Goal: Entertainment & Leisure: Consume media (video, audio)

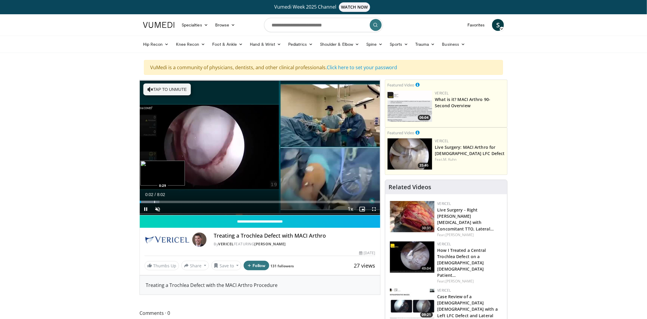
click at [154, 201] on div "Progress Bar" at bounding box center [154, 202] width 1 height 2
click at [164, 202] on div "Progress Bar" at bounding box center [164, 202] width 1 height 2
click at [178, 202] on div "Progress Bar" at bounding box center [178, 202] width 1 height 2
click at [188, 201] on div "Progress Bar" at bounding box center [188, 202] width 1 height 2
click at [194, 202] on div "Progress Bar" at bounding box center [194, 202] width 1 height 2
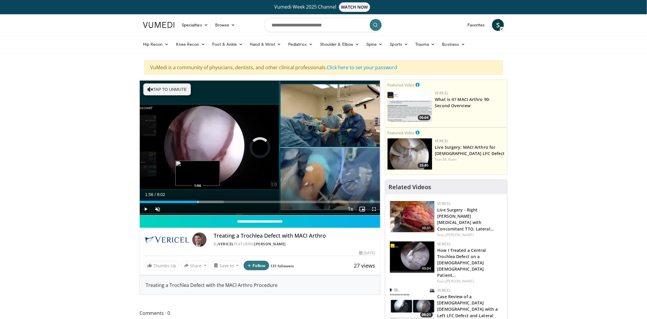
click at [198, 202] on div "Progress Bar" at bounding box center [198, 202] width 1 height 2
click at [205, 201] on div "Progress Bar" at bounding box center [205, 202] width 1 height 2
click at [214, 201] on div "Progress Bar" at bounding box center [213, 202] width 1 height 2
click at [221, 201] on div "Progress Bar" at bounding box center [221, 202] width 1 height 2
click at [227, 202] on div "Progress Bar" at bounding box center [227, 202] width 1 height 2
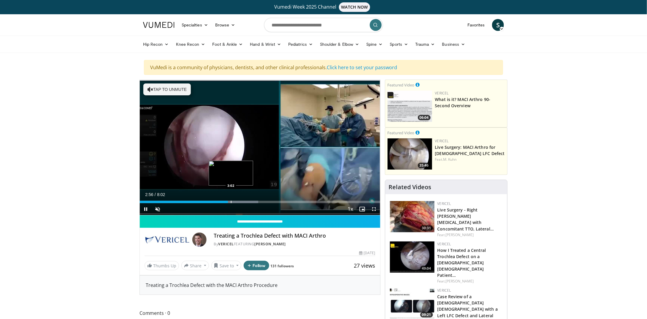
click at [231, 202] on div "Progress Bar" at bounding box center [231, 202] width 1 height 2
click at [240, 202] on div "Progress Bar" at bounding box center [239, 202] width 1 height 2
click at [246, 202] on div "Progress Bar" at bounding box center [246, 202] width 1 height 2
click at [253, 202] on div "Progress Bar" at bounding box center [253, 202] width 1 height 2
click at [256, 202] on div "Progress Bar" at bounding box center [256, 202] width 1 height 2
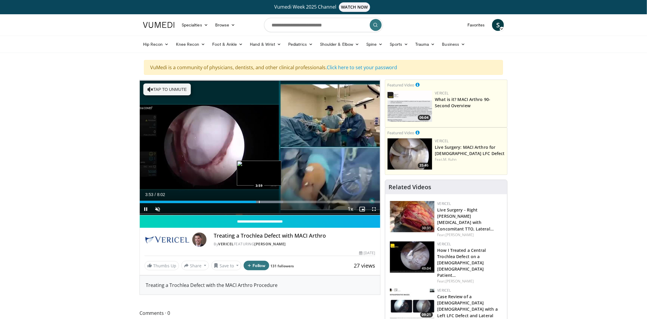
click at [259, 202] on div "Progress Bar" at bounding box center [259, 202] width 1 height 2
click at [263, 202] on div "Progress Bar" at bounding box center [263, 202] width 1 height 2
click at [266, 202] on div "Progress Bar" at bounding box center [266, 202] width 1 height 2
click at [271, 202] on div "Progress Bar" at bounding box center [274, 202] width 47 height 2
click at [276, 202] on div "Progress Bar" at bounding box center [276, 202] width 1 height 2
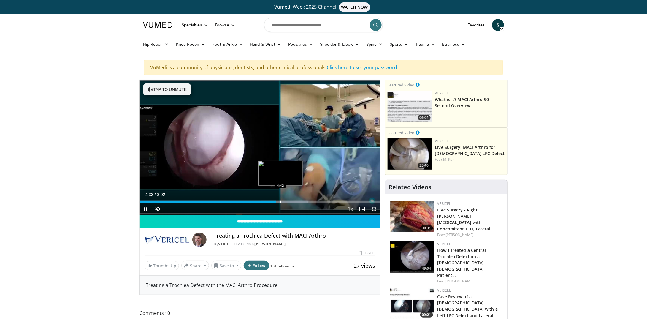
click at [280, 202] on div "Progress Bar" at bounding box center [280, 202] width 1 height 2
click at [287, 202] on div "Progress Bar" at bounding box center [287, 202] width 1 height 2
click at [293, 202] on div "Progress Bar" at bounding box center [293, 202] width 1 height 2
click at [301, 201] on div "Progress Bar" at bounding box center [300, 202] width 1 height 2
click at [308, 199] on div "Loaded : 76.05% 5:23 5:36" at bounding box center [260, 200] width 240 height 6
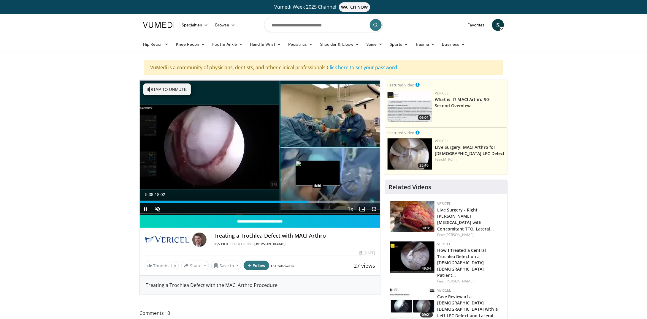
click at [318, 199] on div "Loaded : 82.90% 5:38 5:56" at bounding box center [260, 200] width 240 height 6
click at [324, 201] on div "Progress Bar" at bounding box center [324, 202] width 1 height 2
click at [327, 201] on div "Progress Bar" at bounding box center [326, 202] width 1 height 2
click at [332, 201] on div "Progress Bar" at bounding box center [331, 202] width 1 height 2
click at [334, 202] on div "Progress Bar" at bounding box center [333, 202] width 1 height 2
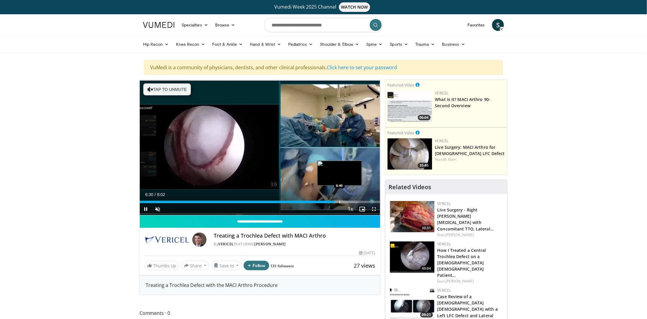
click at [340, 202] on div "Progress Bar" at bounding box center [340, 202] width 1 height 2
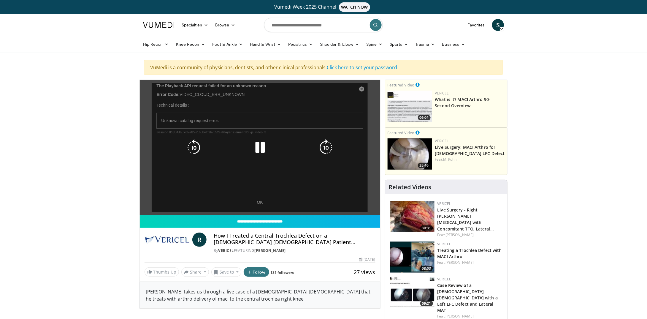
click at [258, 199] on div "10 seconds Tap to unmute" at bounding box center [260, 147] width 240 height 135
click at [260, 203] on div "10 seconds Tap to unmute" at bounding box center [260, 147] width 240 height 135
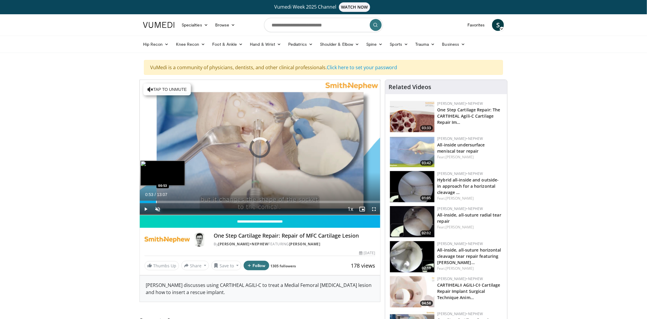
click at [156, 201] on div "Progress Bar" at bounding box center [156, 202] width 1 height 2
click at [173, 201] on div "Progress Bar" at bounding box center [173, 202] width 1 height 2
click at [182, 201] on div "Loaded : 21.40% 01:48 02:18" at bounding box center [260, 202] width 240 height 2
click at [196, 202] on div "Progress Bar" at bounding box center [196, 202] width 1 height 2
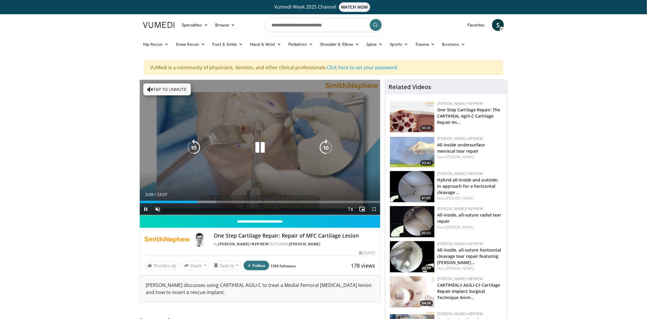
click at [0, 0] on div "Progress Bar" at bounding box center [0, 0] width 0 height 0
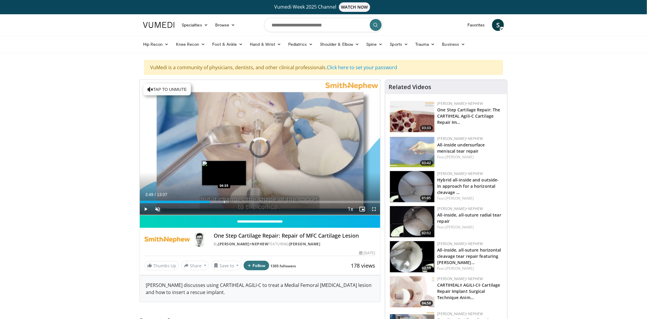
click at [223, 201] on div "Progress Bar" at bounding box center [214, 202] width 28 height 2
click at [230, 200] on div "Loaded : 42.80% 04:36 04:54" at bounding box center [260, 200] width 240 height 6
click at [241, 201] on div "Progress Bar" at bounding box center [241, 202] width 1 height 2
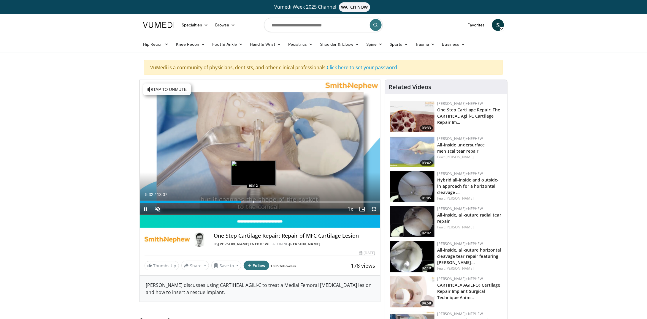
click at [253, 201] on div "Progress Bar" at bounding box center [253, 202] width 1 height 2
click at [264, 201] on div "Progress Bar" at bounding box center [264, 202] width 1 height 2
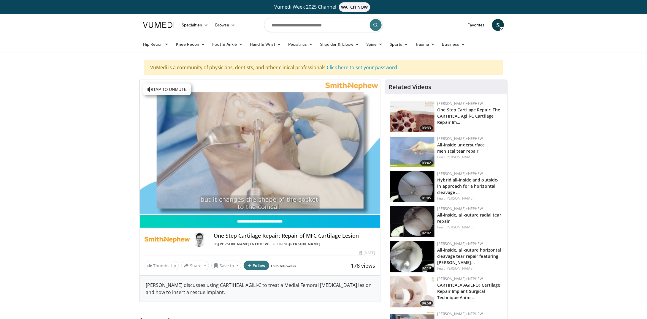
click at [270, 201] on div "10 seconds Tap to unmute" at bounding box center [260, 147] width 240 height 135
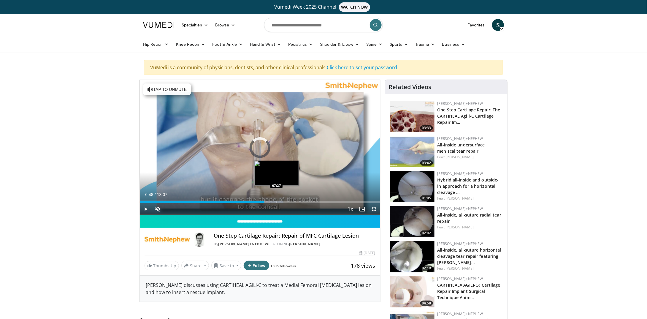
click at [277, 201] on div "Progress Bar" at bounding box center [277, 202] width 1 height 2
click at [289, 201] on div "Progress Bar" at bounding box center [289, 202] width 1 height 2
click at [297, 201] on div "Progress Bar" at bounding box center [297, 202] width 1 height 2
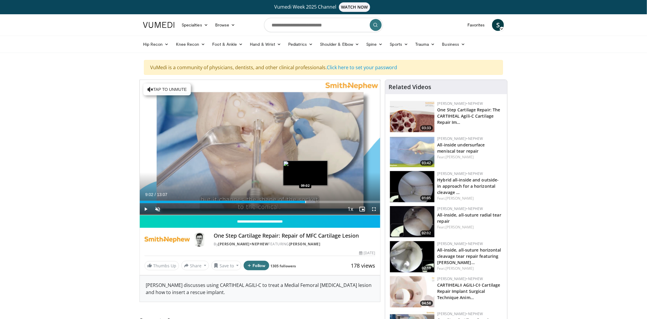
click at [305, 201] on div "Progress Bar" at bounding box center [305, 202] width 1 height 2
click at [312, 201] on div "Progress Bar" at bounding box center [312, 202] width 1 height 2
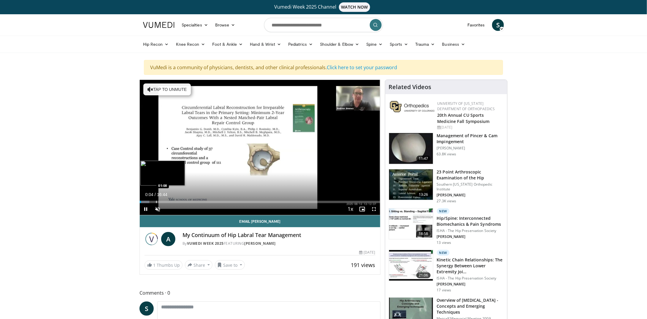
click at [156, 202] on div "Progress Bar" at bounding box center [156, 202] width 1 height 2
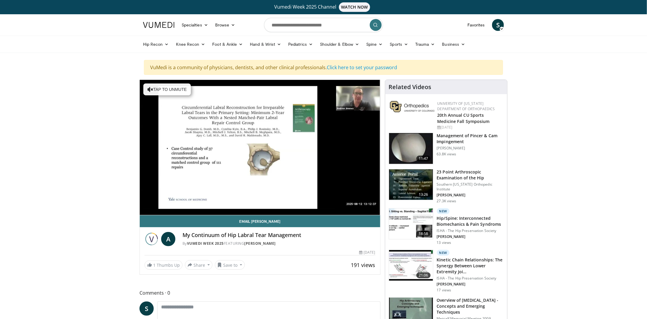
click at [164, 202] on div "10 seconds Tap to unmute" at bounding box center [260, 147] width 240 height 135
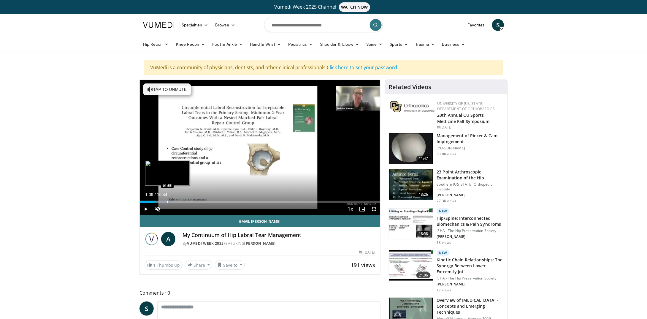
click at [168, 201] on div "Progress Bar" at bounding box center [167, 202] width 1 height 2
click at [177, 201] on div "Progress Bar" at bounding box center [177, 202] width 1 height 2
click at [153, 201] on div "Progress Bar" at bounding box center [153, 202] width 1 height 2
click at [146, 199] on div "Loaded : 11.86% 00:53 00:35" at bounding box center [260, 200] width 240 height 6
click at [159, 201] on div "Progress Bar" at bounding box center [159, 202] width 1 height 2
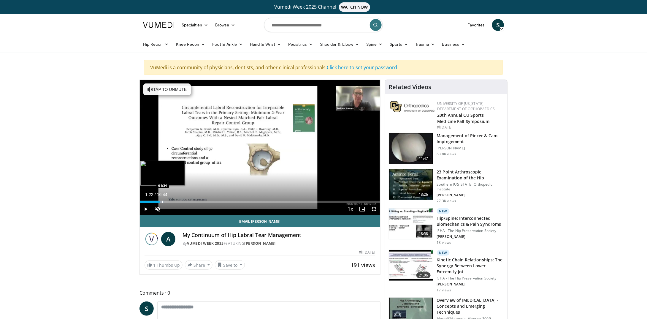
click at [163, 201] on div "Progress Bar" at bounding box center [162, 202] width 1 height 2
click at [153, 201] on div "Progress Bar" at bounding box center [153, 202] width 1 height 2
click at [149, 201] on div "Loaded : 7.90% 00:38 00:39" at bounding box center [260, 202] width 240 height 2
click at [177, 199] on div "Loaded : 9.88% 00:38 02:35" at bounding box center [260, 200] width 240 height 6
click at [189, 199] on div "Loaded : 15.81% 02:35 03:24" at bounding box center [260, 200] width 240 height 6
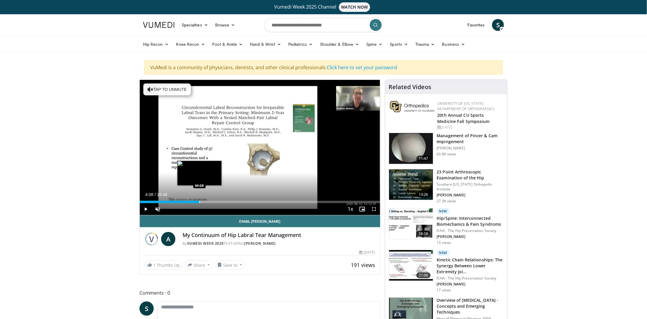
click at [199, 201] on div "Progress Bar" at bounding box center [199, 202] width 1 height 2
click at [213, 202] on div "Progress Bar" at bounding box center [213, 202] width 1 height 2
click at [219, 200] on div "Loaded : 36.85% 05:08 05:31" at bounding box center [260, 200] width 240 height 6
click at [231, 201] on div "Progress Bar" at bounding box center [231, 202] width 1 height 2
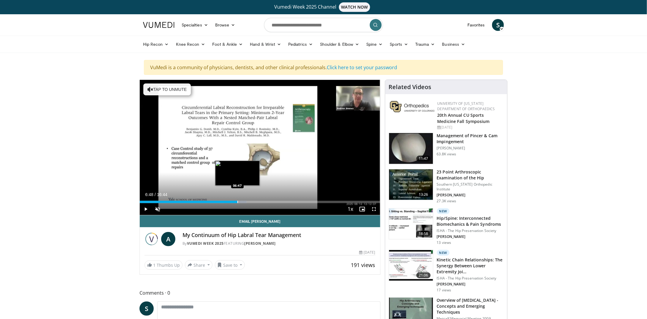
click at [237, 201] on div "Progress Bar" at bounding box center [237, 202] width 1 height 2
click at [250, 199] on div "Loaded : 46.81% 06:48 07:41" at bounding box center [260, 200] width 240 height 6
click at [259, 199] on div "Loaded : 51.79% 07:39 08:17" at bounding box center [260, 200] width 240 height 6
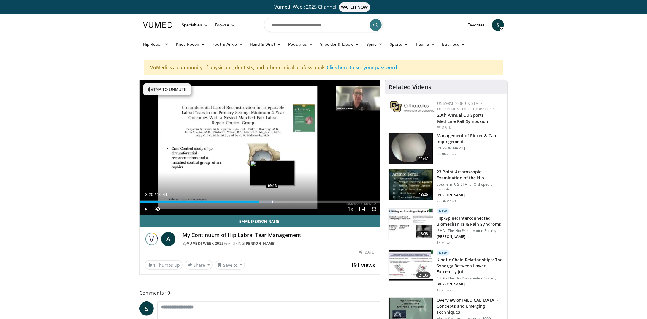
click at [272, 199] on div "Loaded : 56.32% 08:20 09:13" at bounding box center [260, 200] width 240 height 6
click at [281, 199] on div "Loaded : 61.26% 09:51 09:51" at bounding box center [260, 200] width 240 height 6
click at [294, 200] on div "Loaded : 65.21% 09:51 10:38" at bounding box center [260, 200] width 240 height 6
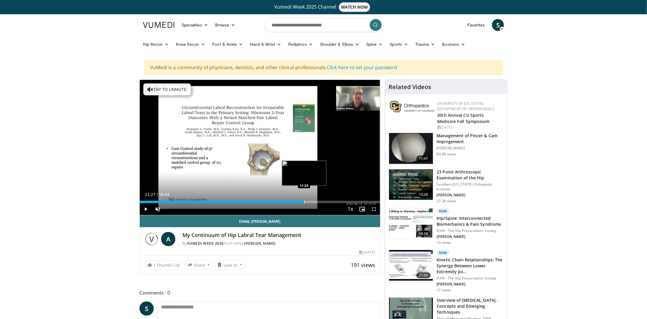
click at [304, 200] on div "Loaded : 70.15% 11:27 11:25" at bounding box center [260, 200] width 240 height 6
click at [310, 202] on div "Progress Bar" at bounding box center [310, 202] width 1 height 2
click at [325, 201] on div "Progress Bar" at bounding box center [325, 202] width 1 height 2
click at [333, 201] on div "Progress Bar" at bounding box center [333, 202] width 1 height 2
click at [343, 201] on div "Progress Bar" at bounding box center [343, 202] width 1 height 2
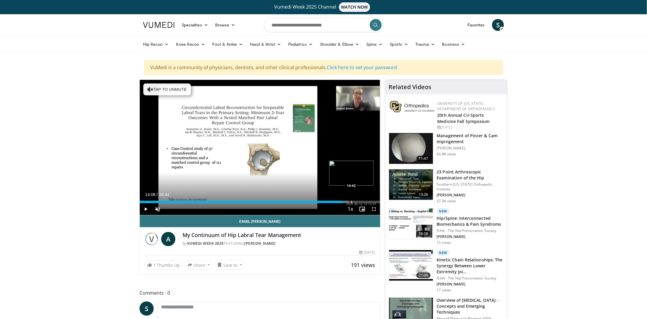
click at [351, 201] on div "Progress Bar" at bounding box center [351, 202] width 1 height 2
click at [359, 201] on div "Progress Bar" at bounding box center [359, 202] width 1 height 2
click at [367, 202] on div "Progress Bar" at bounding box center [367, 202] width 1 height 2
click at [371, 201] on div "Loaded : 100.00% 15:48 16:05" at bounding box center [260, 202] width 240 height 2
click at [374, 201] on div "Progress Bar" at bounding box center [374, 202] width 1 height 2
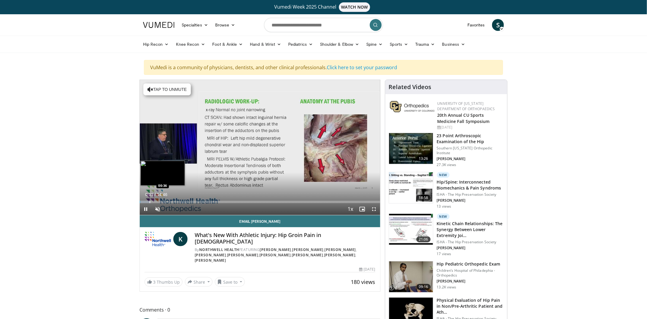
click at [150, 201] on div "Progress Bar" at bounding box center [150, 202] width 1 height 2
click at [161, 202] on div "Progress Bar" at bounding box center [161, 202] width 1 height 2
click at [171, 203] on div "Current Time 1:20 / Duration 14:46 Pause Skip Backward Skip Forward Unmute Load…" at bounding box center [260, 209] width 240 height 12
click at [170, 201] on div "Progress Bar" at bounding box center [170, 202] width 1 height 2
click at [178, 201] on div "Progress Bar" at bounding box center [178, 202] width 1 height 2
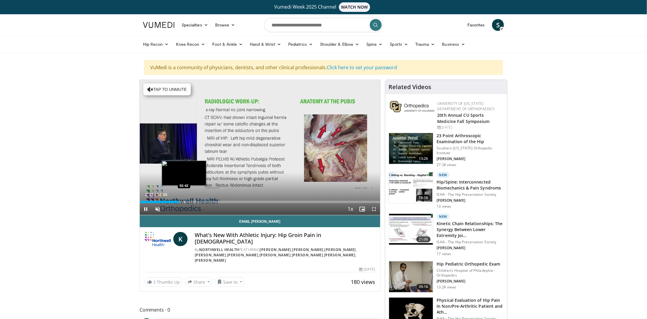
click at [184, 201] on div "Progress Bar" at bounding box center [184, 202] width 1 height 2
click at [195, 200] on div "Loaded : 22.39% 02:42 03:19" at bounding box center [260, 200] width 240 height 6
click at [213, 199] on div "Loaded : 25.96% 03:22 04:27" at bounding box center [260, 200] width 240 height 6
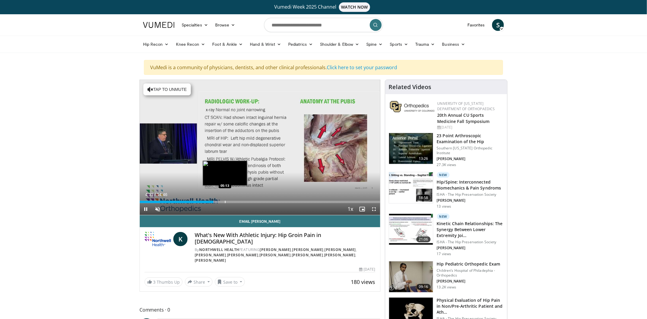
click at [226, 199] on div "Loaded : 32.73% 04:31 05:13" at bounding box center [260, 200] width 240 height 6
click at [242, 201] on div "Progress Bar" at bounding box center [235, 202] width 19 height 2
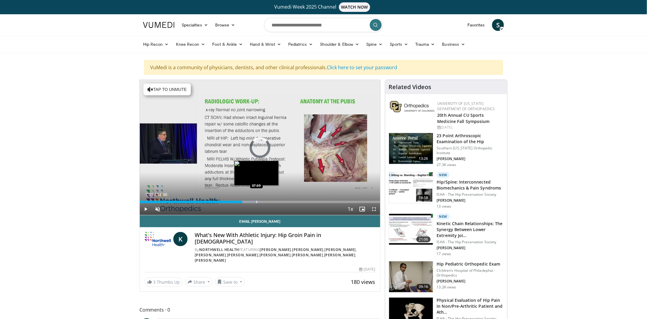
click at [256, 201] on div "Progress Bar" at bounding box center [256, 202] width 1 height 2
click at [270, 199] on div "Loaded : 55.97% 07:15 07:59" at bounding box center [260, 200] width 240 height 6
click at [283, 202] on div "Progress Bar" at bounding box center [283, 202] width 1 height 2
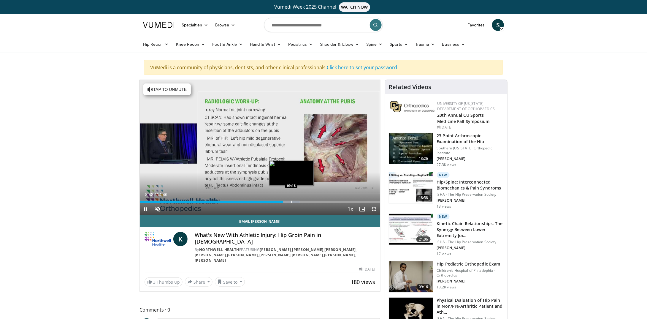
click at [291, 201] on div "Progress Bar" at bounding box center [291, 202] width 1 height 2
click at [297, 201] on div "Progress Bar" at bounding box center [297, 202] width 1 height 2
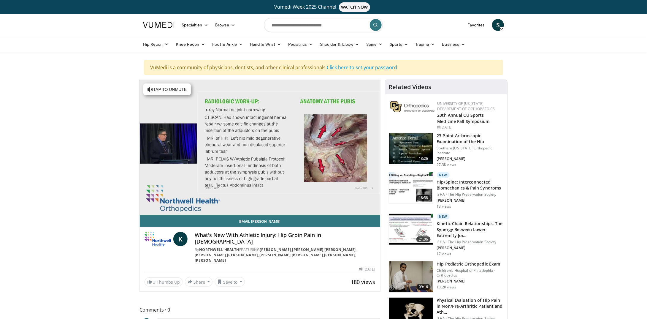
click at [306, 199] on div "10 seconds Tap to unmute" at bounding box center [260, 147] width 240 height 135
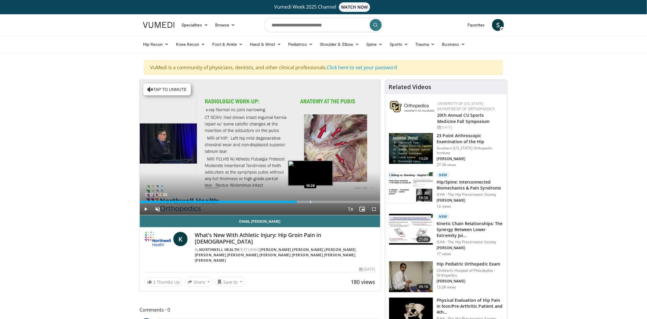
click at [310, 199] on div "Loaded : 72.23% 09:39 10:28" at bounding box center [260, 200] width 240 height 6
drag, startPoint x: 321, startPoint y: 200, endPoint x: 325, endPoint y: 200, distance: 3.9
click at [321, 200] on div "Loaded : 72.23% 10:28 10:57" at bounding box center [260, 200] width 240 height 6
drag, startPoint x: 334, startPoint y: 200, endPoint x: 346, endPoint y: 200, distance: 12.5
click at [334, 201] on div "Progress Bar" at bounding box center [329, 202] width 18 height 2
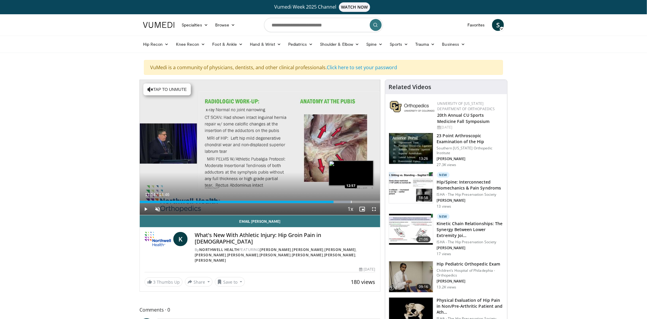
click at [351, 201] on div "Progress Bar" at bounding box center [351, 202] width 1 height 2
click at [359, 201] on div "Progress Bar" at bounding box center [359, 202] width 1 height 2
click at [366, 200] on div "Loaded : 94.81% 13:27 13:27" at bounding box center [260, 200] width 240 height 6
